Goal: Task Accomplishment & Management: Complete application form

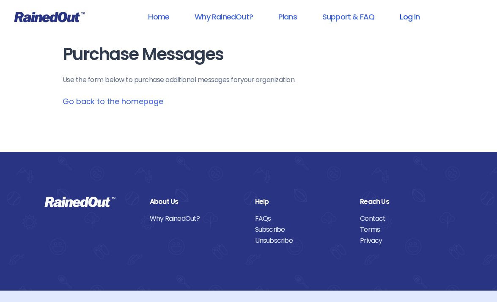
click at [415, 9] on link "Log In" at bounding box center [410, 16] width 42 height 19
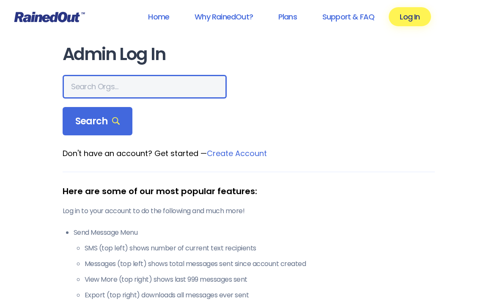
click at [101, 91] on input "text" at bounding box center [145, 87] width 164 height 24
type input "[GEOGRAPHIC_DATA]"
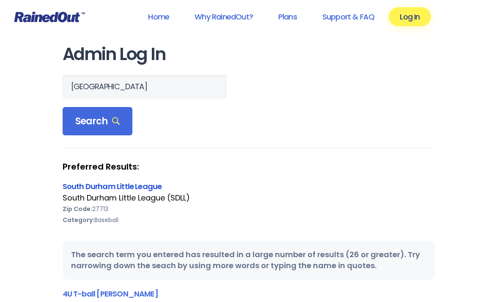
click at [116, 190] on link "South Durham Little League" at bounding box center [112, 186] width 99 height 11
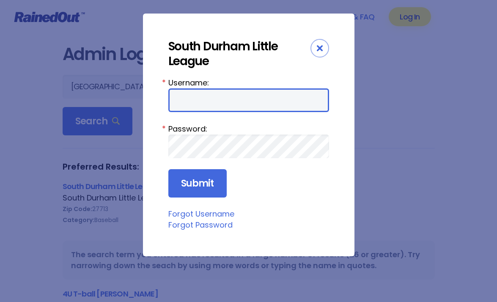
click at [235, 103] on input "Username:" at bounding box center [248, 100] width 161 height 24
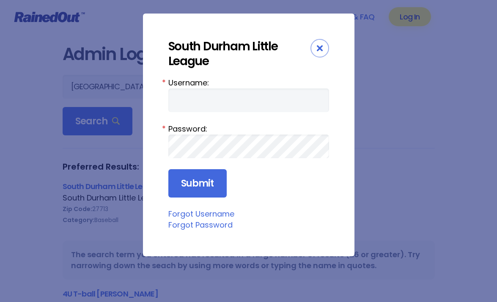
click at [341, 44] on div "South Durham Little League Username: * Password: * Submit Forgot Username Forgo…" at bounding box center [249, 135] width 212 height 243
click at [418, 51] on div "South Durham Little League Username: * Password: * Submit Forgot Username Forgo…" at bounding box center [248, 151] width 497 height 302
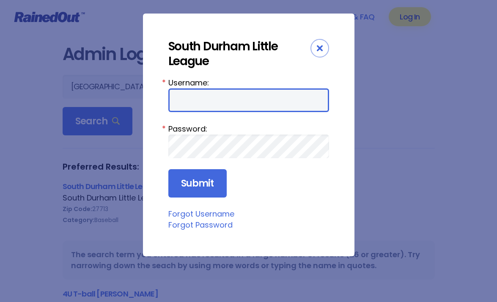
click at [224, 99] on input "Username:" at bounding box center [248, 100] width 161 height 24
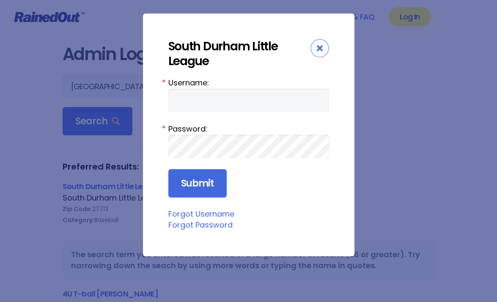
click at [225, 74] on div "South Durham Little League" at bounding box center [248, 58] width 161 height 38
